Goal: Task Accomplishment & Management: Manage account settings

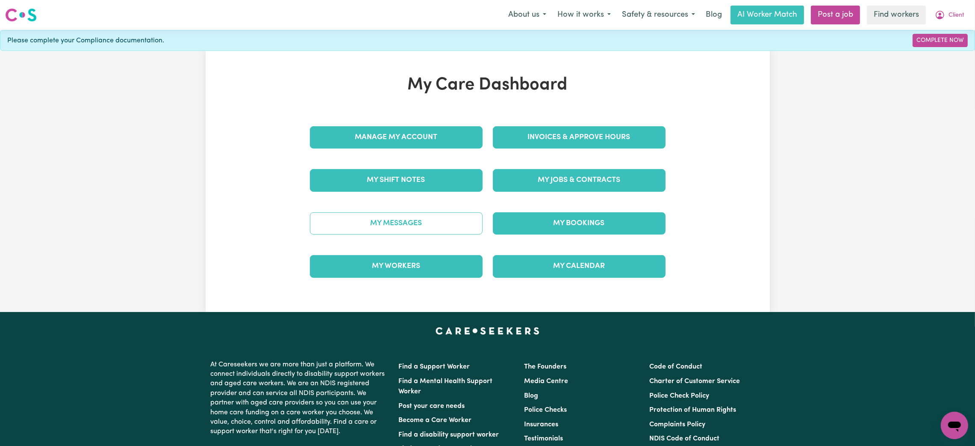
click at [372, 223] on link "My Messages" at bounding box center [396, 223] width 173 height 22
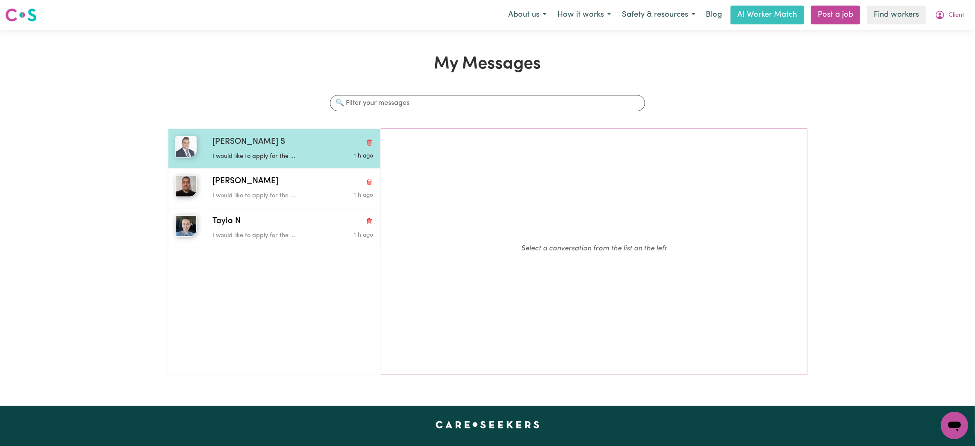
click at [214, 151] on div "I would like to apply for the ..." at bounding box center [266, 154] width 107 height 13
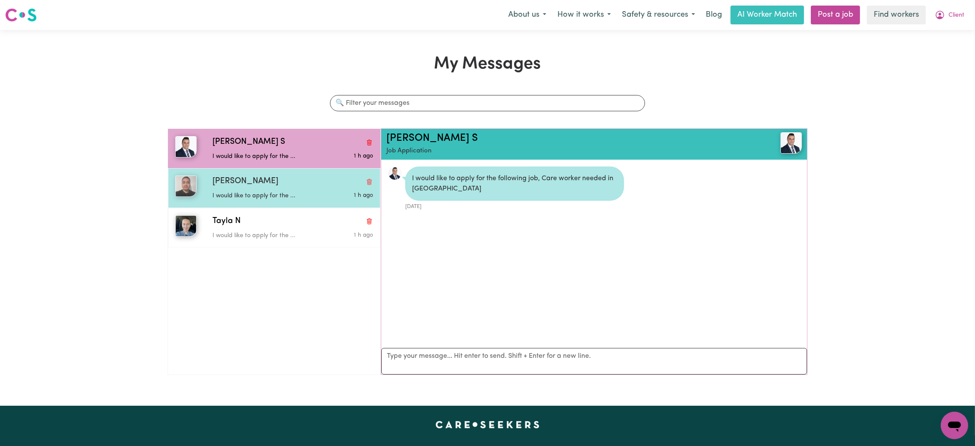
scroll to position [5, 0]
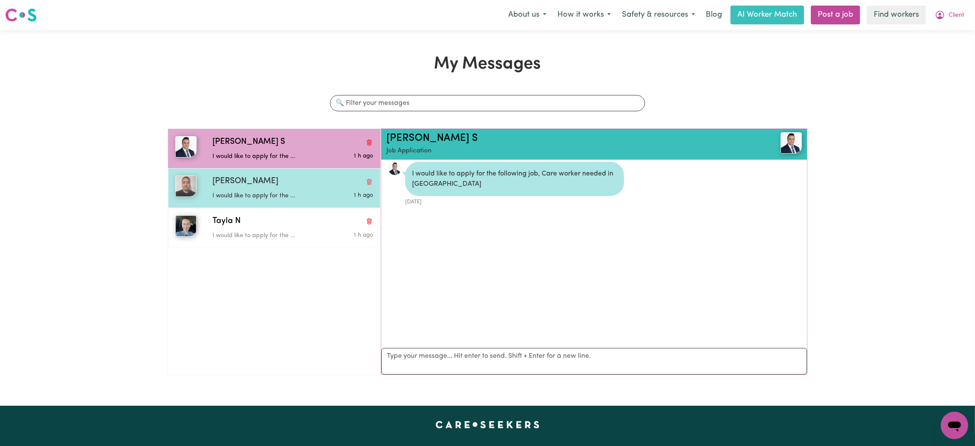
click at [255, 193] on p "I would like to apply for the ..." at bounding box center [266, 195] width 107 height 9
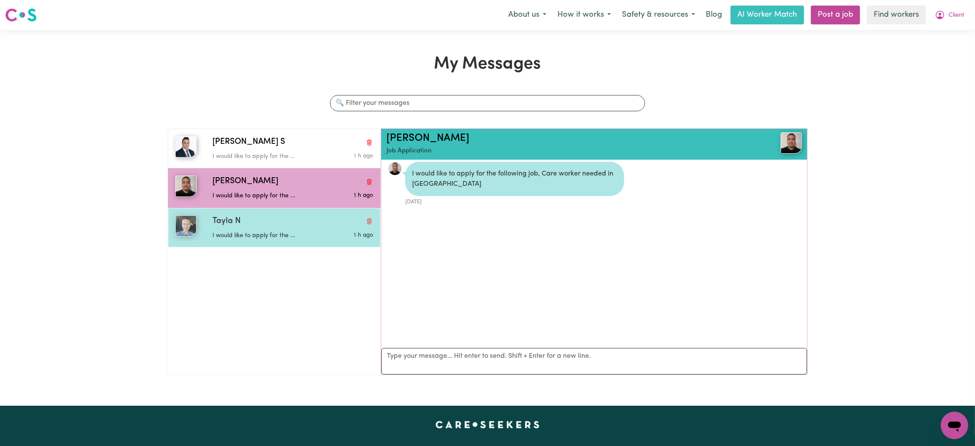
click at [265, 227] on div "I would like to apply for the ..." at bounding box center [266, 233] width 107 height 13
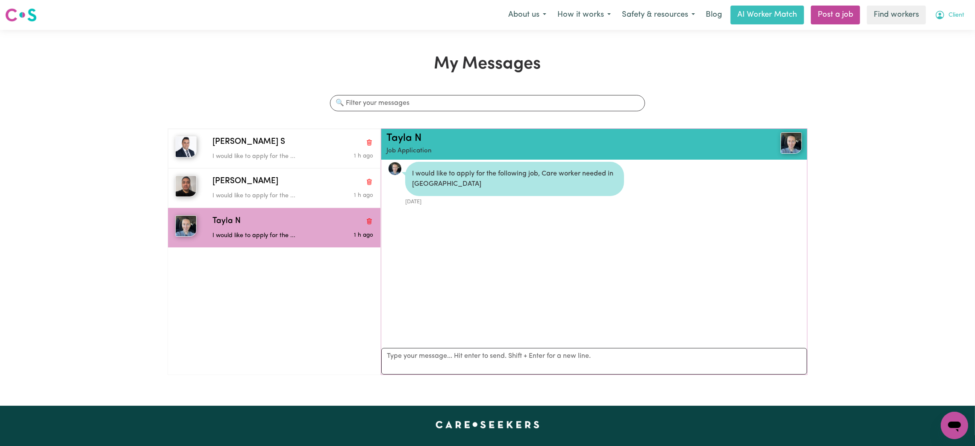
click at [943, 15] on icon "My Account" at bounding box center [940, 15] width 10 height 10
click at [938, 35] on link "My Dashboard" at bounding box center [936, 33] width 68 height 16
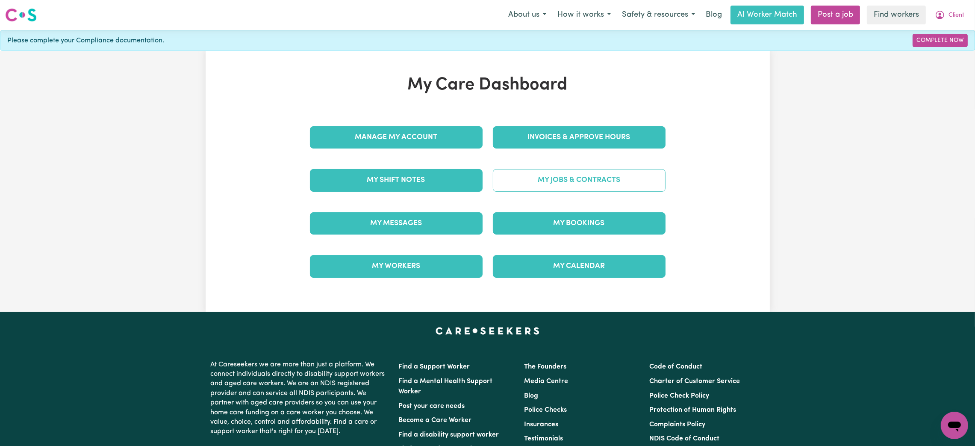
click at [567, 182] on link "My Jobs & Contracts" at bounding box center [579, 180] width 173 height 22
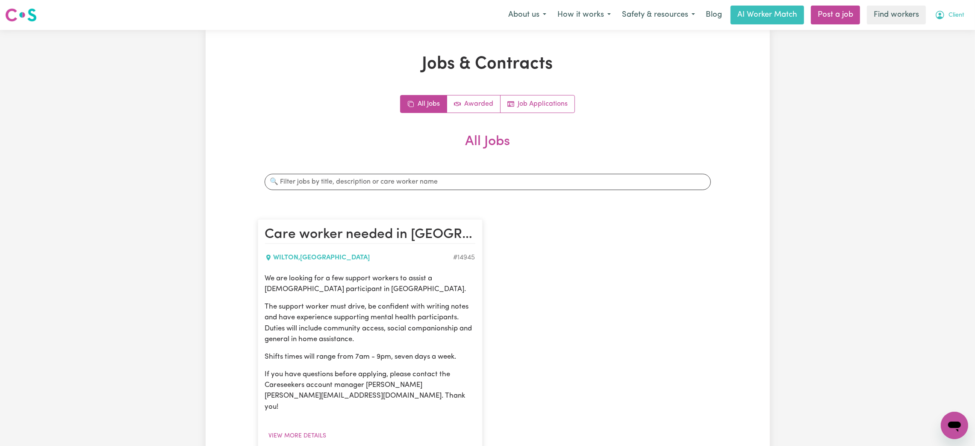
click at [949, 20] on button "Client" at bounding box center [950, 15] width 41 height 18
click at [944, 33] on link "My Dashboard" at bounding box center [936, 33] width 68 height 16
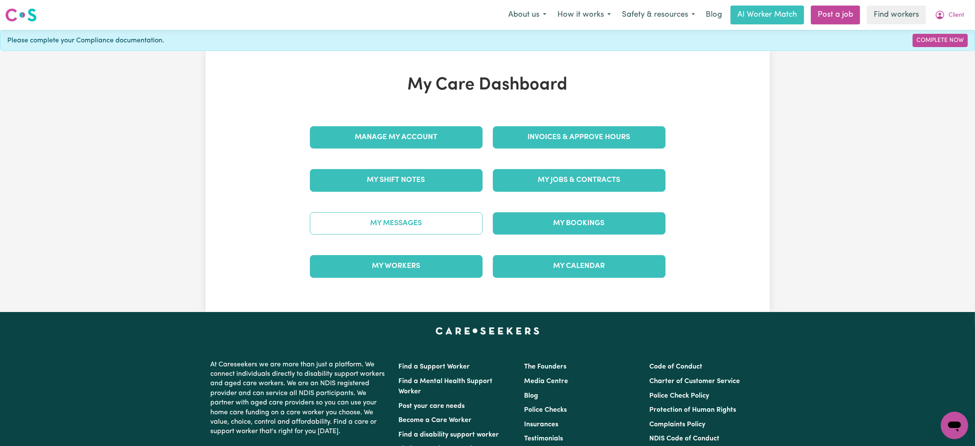
click at [407, 223] on link "My Messages" at bounding box center [396, 223] width 173 height 22
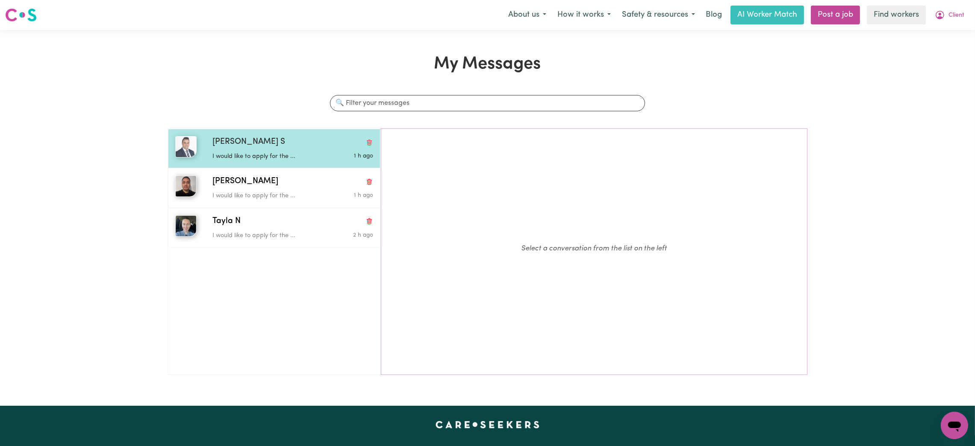
click at [270, 158] on p "I would like to apply for the ..." at bounding box center [266, 156] width 107 height 9
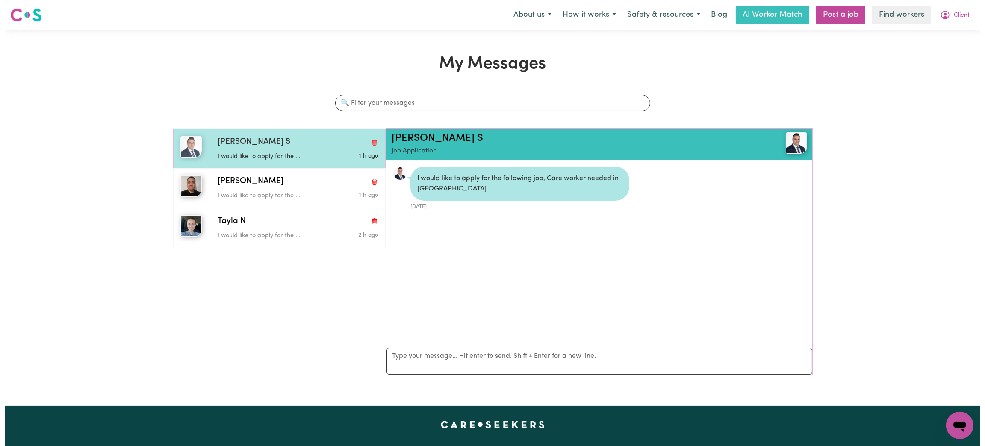
scroll to position [5, 0]
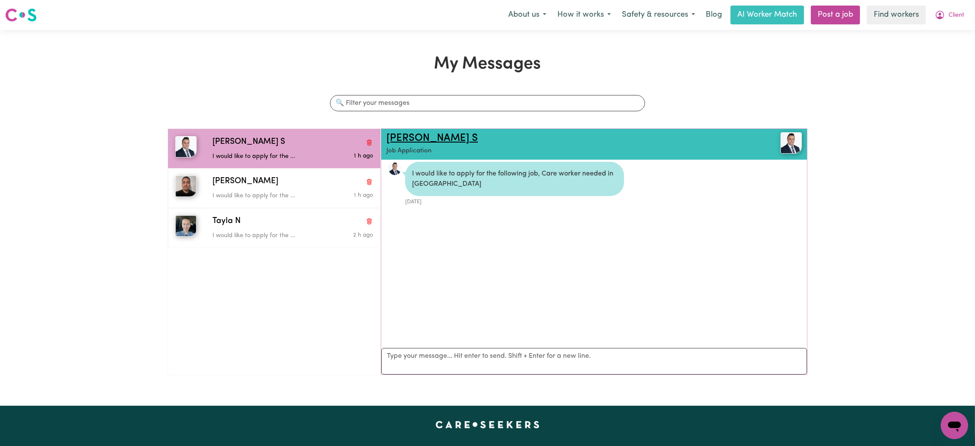
click at [396, 142] on link "Sanjeev S" at bounding box center [433, 138] width 92 height 10
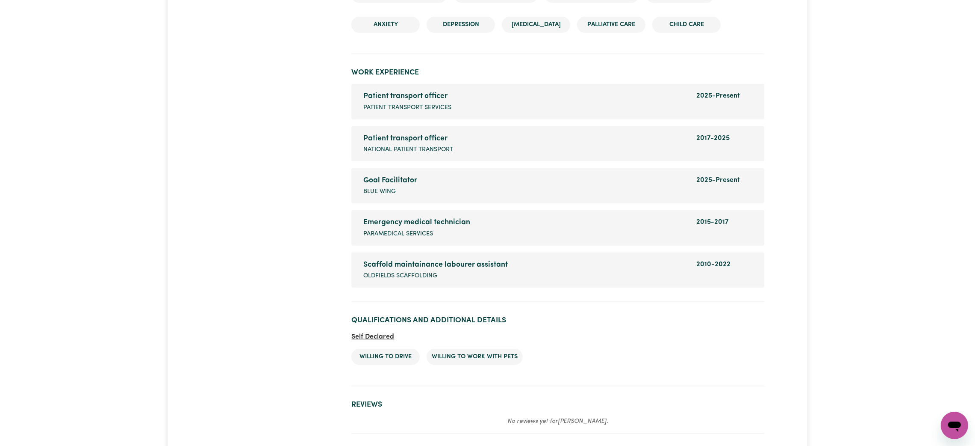
scroll to position [1411, 0]
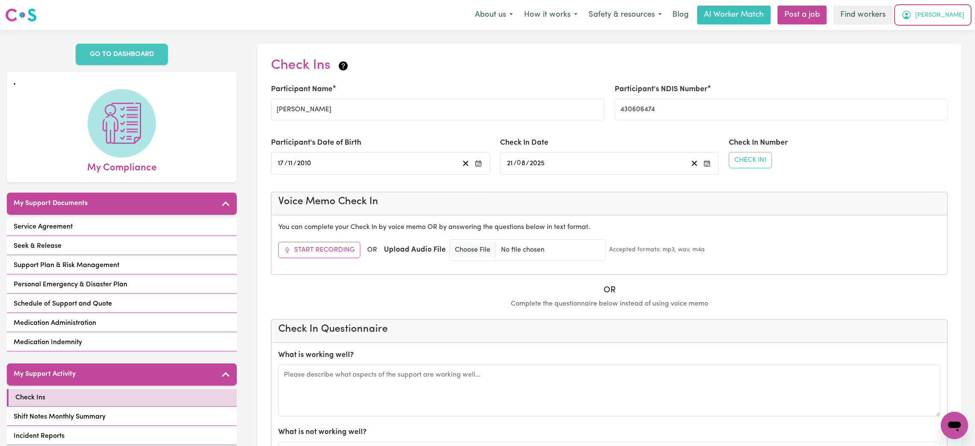
click at [955, 21] on button "[PERSON_NAME]" at bounding box center [933, 15] width 74 height 18
click at [938, 48] on link "Logout" at bounding box center [936, 49] width 68 height 16
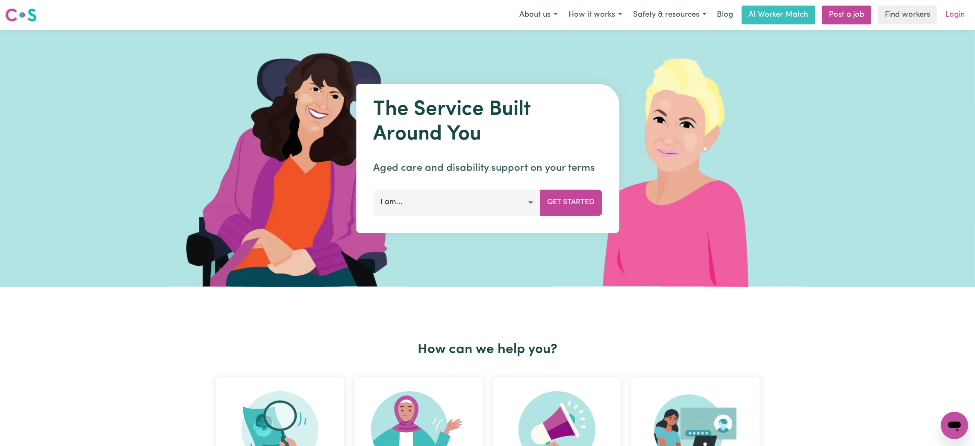
click at [952, 15] on link "Login" at bounding box center [956, 15] width 30 height 19
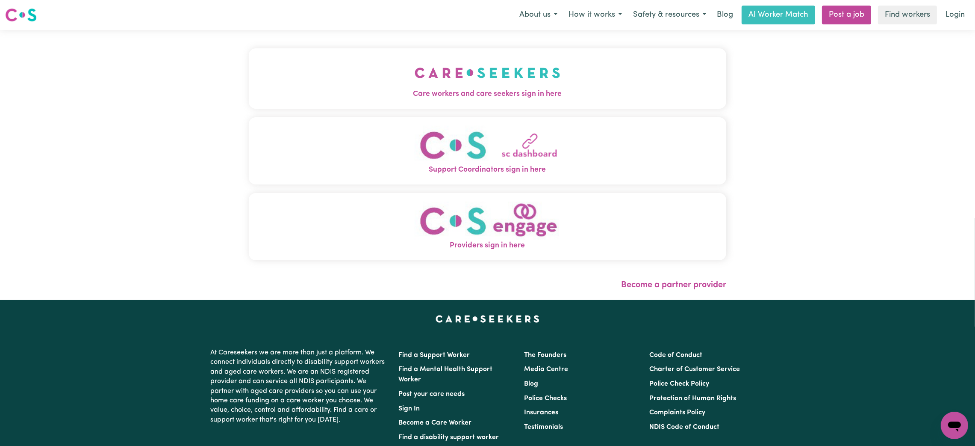
click at [564, 55] on button "Care workers and care seekers sign in here" at bounding box center [488, 78] width 478 height 60
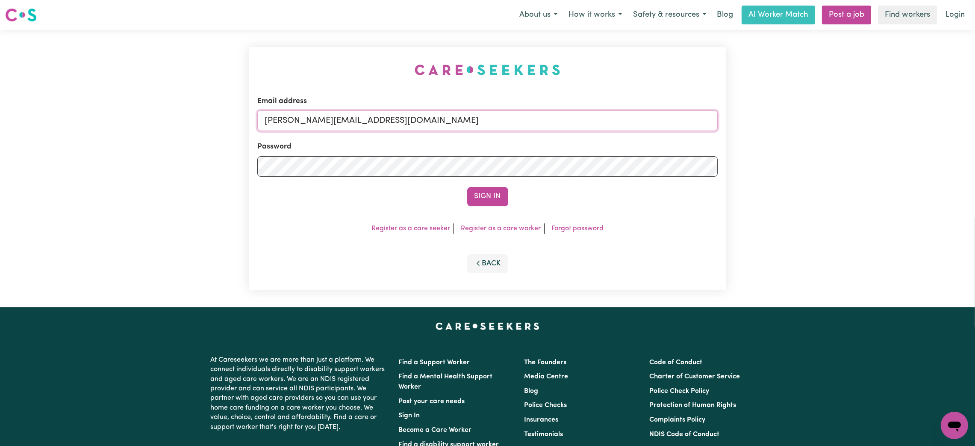
click at [322, 122] on input "mikayla+engage@careseekers.com.au" at bounding box center [487, 120] width 461 height 21
drag, startPoint x: 310, startPoint y: 122, endPoint x: 517, endPoint y: 133, distance: 207.7
click at [517, 133] on form "Email address superuser~mikayla@careseekers.com.au Password Sign In" at bounding box center [487, 151] width 461 height 110
type input "superuser~scullymegan@yahoo.com.au"
click at [479, 198] on button "Sign In" at bounding box center [487, 196] width 41 height 19
